Goal: Task Accomplishment & Management: Manage account settings

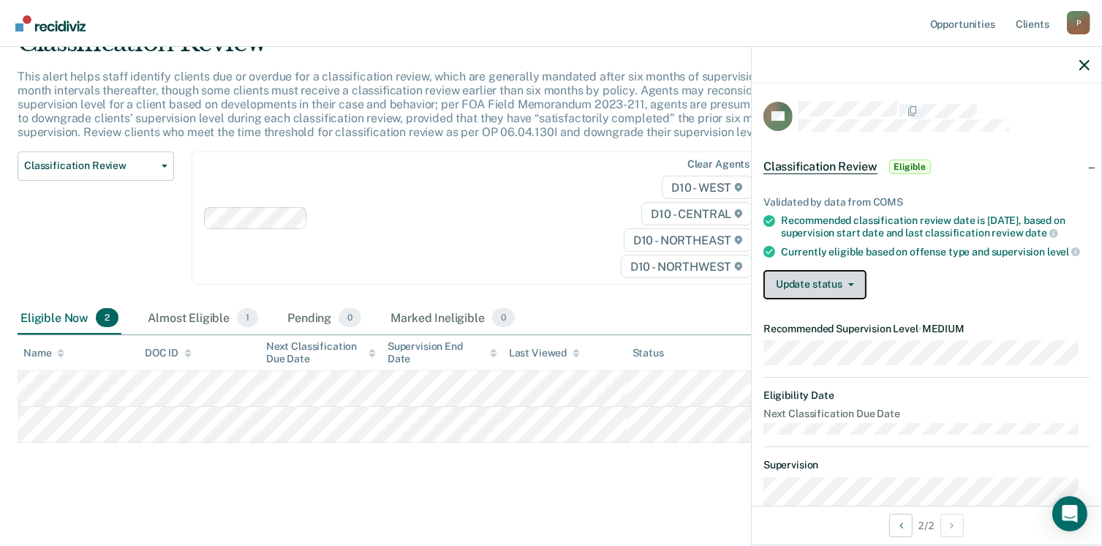
click at [810, 299] on button "Update status" at bounding box center [815, 284] width 103 height 29
click at [938, 293] on div "Update status [PERSON_NAME] Mark Ineligible" at bounding box center [927, 284] width 326 height 29
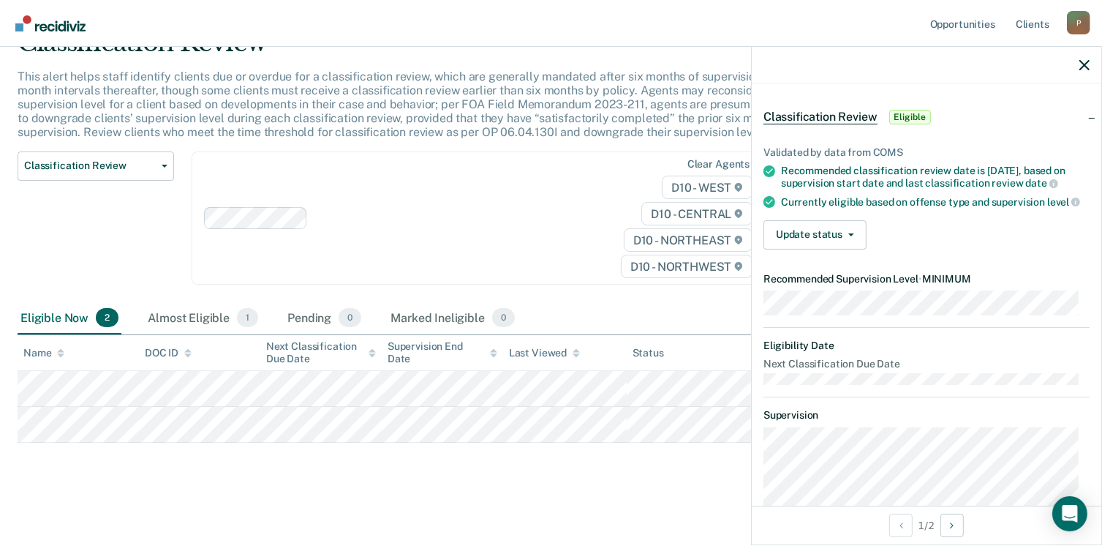
scroll to position [41, 0]
